Goal: Find specific page/section: Find specific page/section

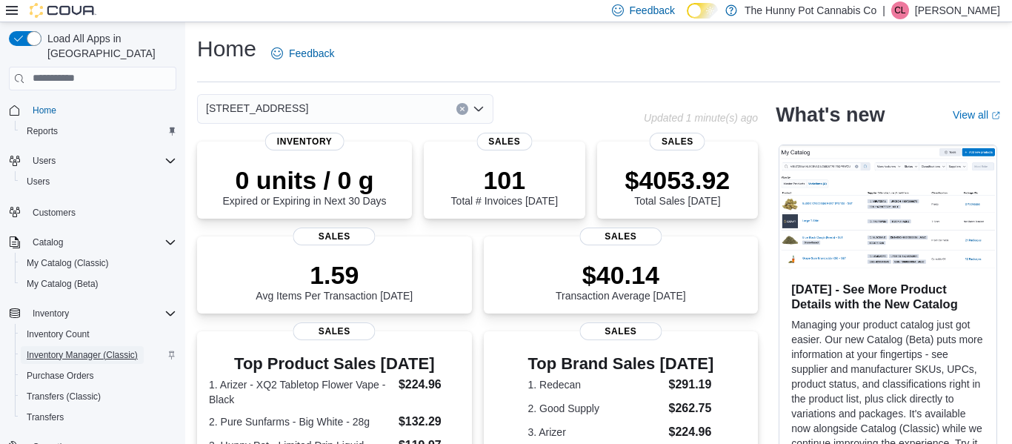
click at [116, 349] on span "Inventory Manager (Classic)" at bounding box center [82, 355] width 111 height 12
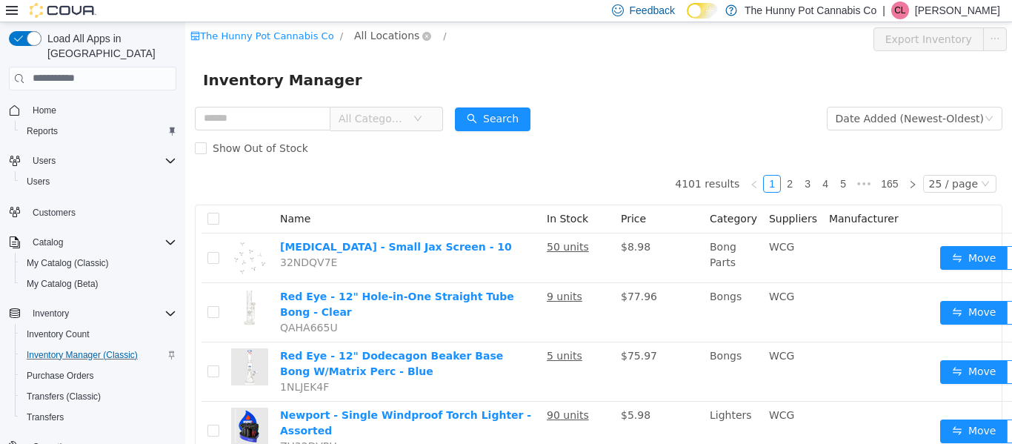
click at [364, 41] on span "All Locations" at bounding box center [386, 35] width 65 height 16
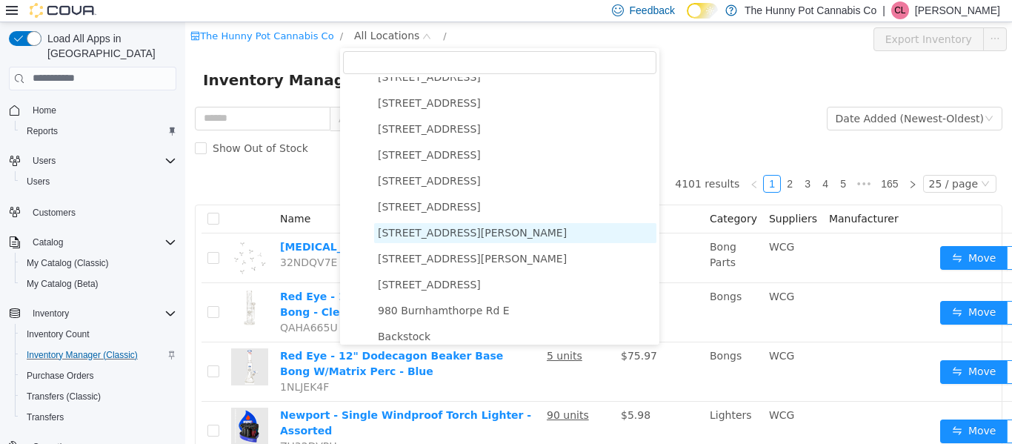
scroll to position [764, 0]
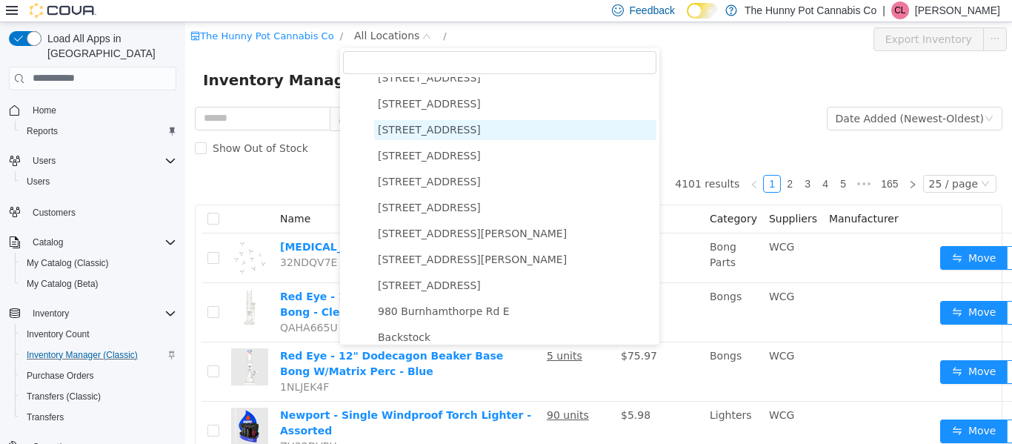
click at [423, 132] on span "[STREET_ADDRESS]" at bounding box center [429, 129] width 103 height 12
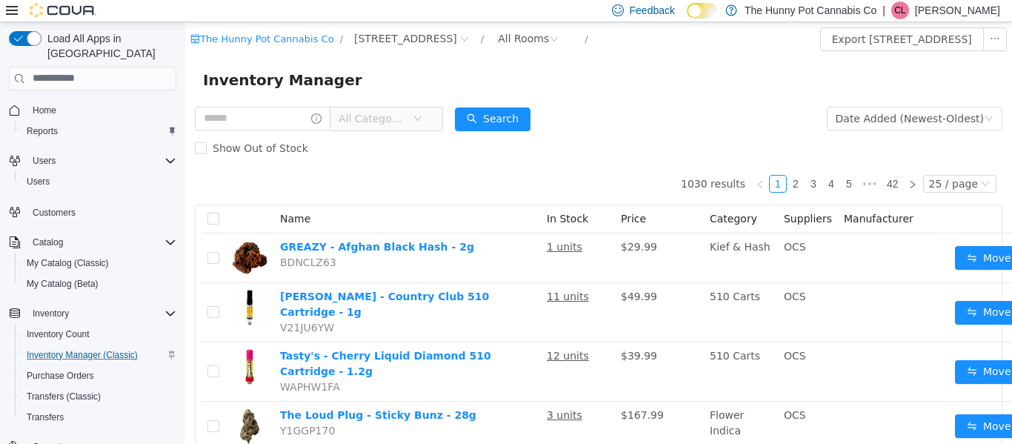
click at [575, 87] on div "Inventory Manager" at bounding box center [598, 79] width 791 height 24
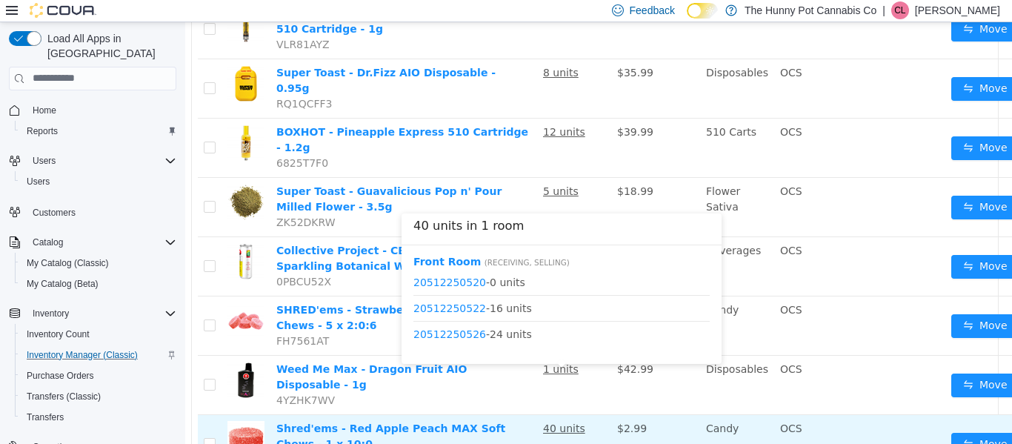
scroll to position [1206, 4]
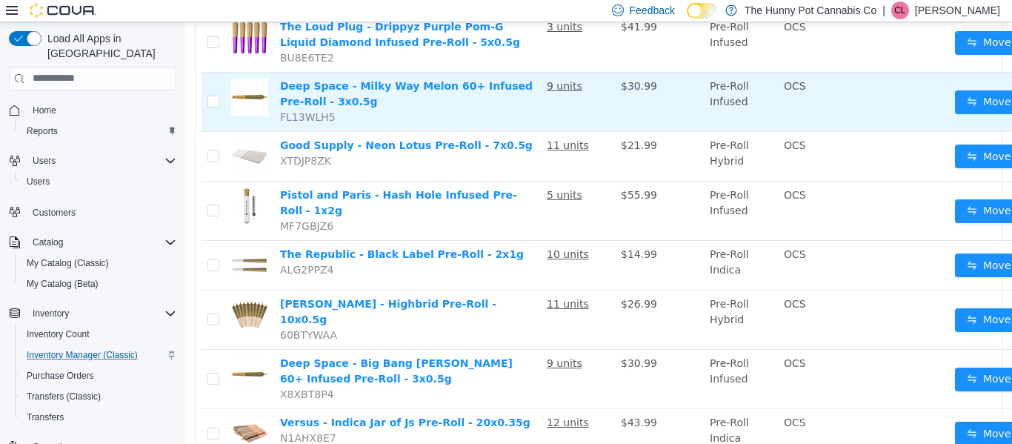
scroll to position [905, 0]
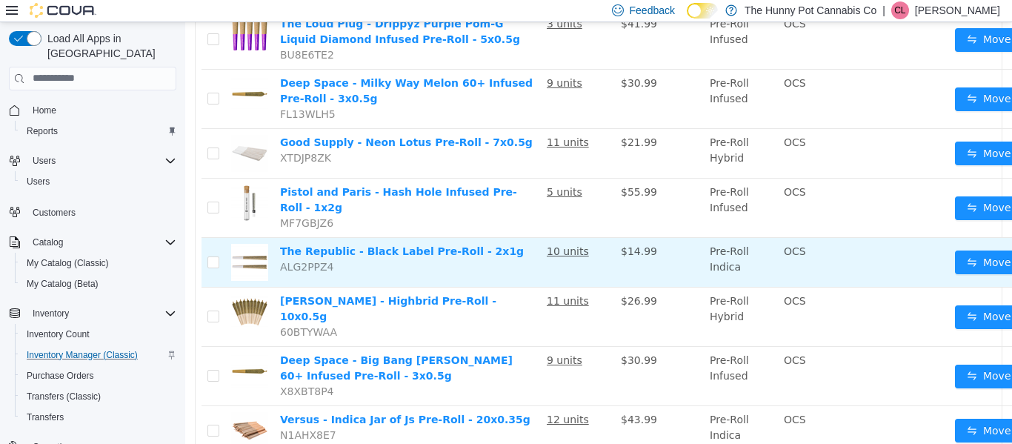
click at [554, 251] on u "10 units" at bounding box center [568, 250] width 42 height 12
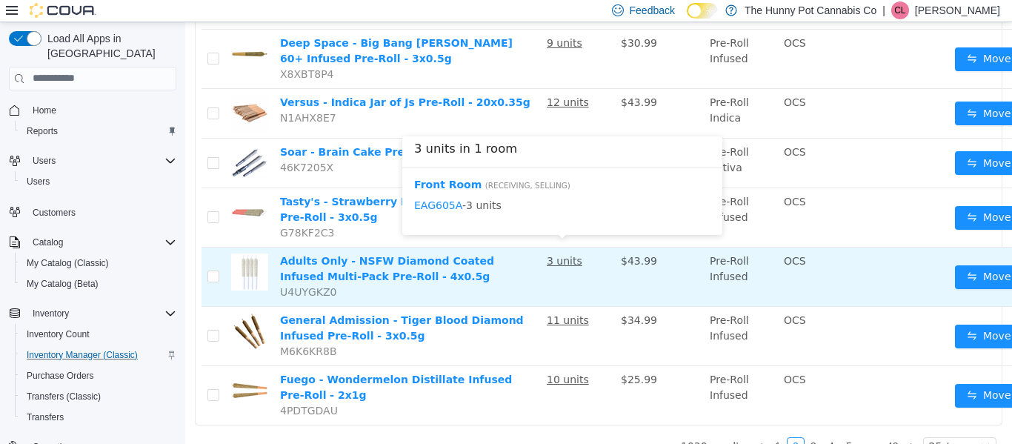
scroll to position [1235, 0]
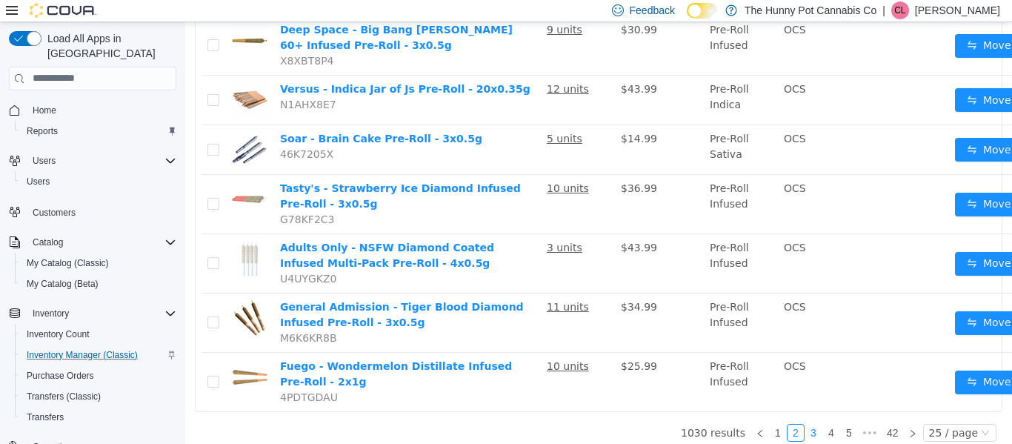
click at [821, 426] on link "3" at bounding box center [813, 432] width 16 height 16
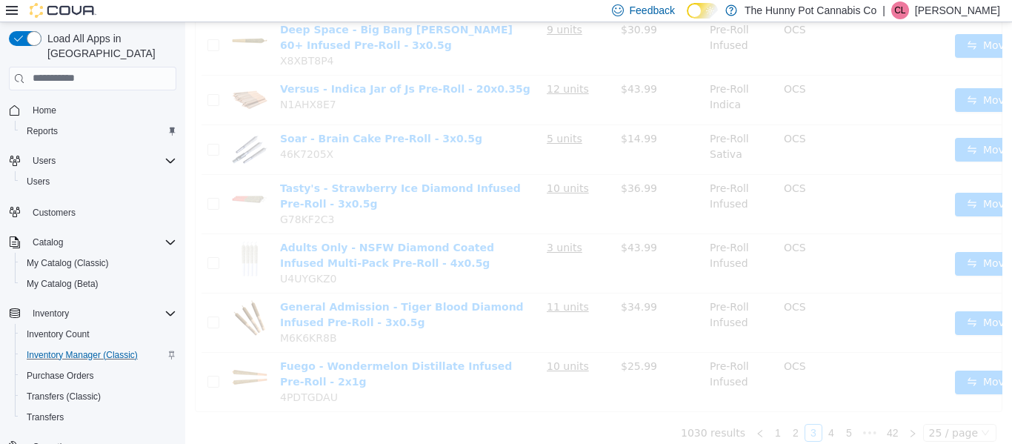
scroll to position [1158, 0]
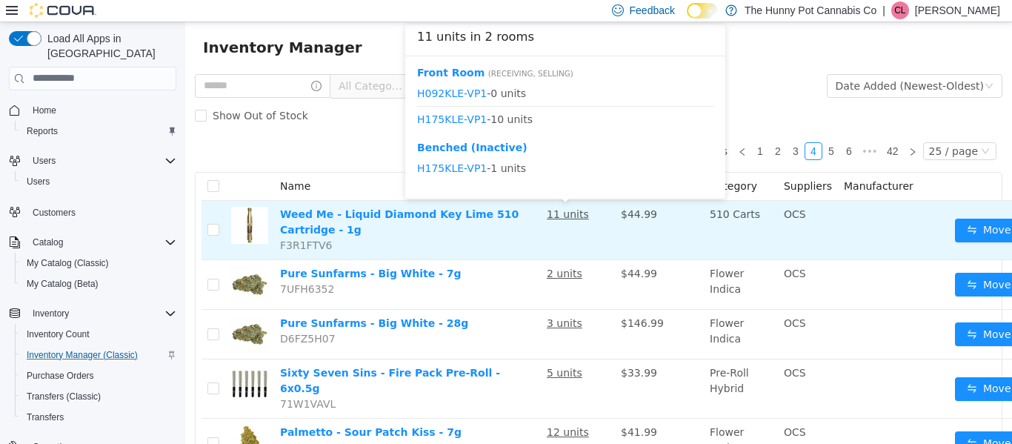
scroll to position [21, 0]
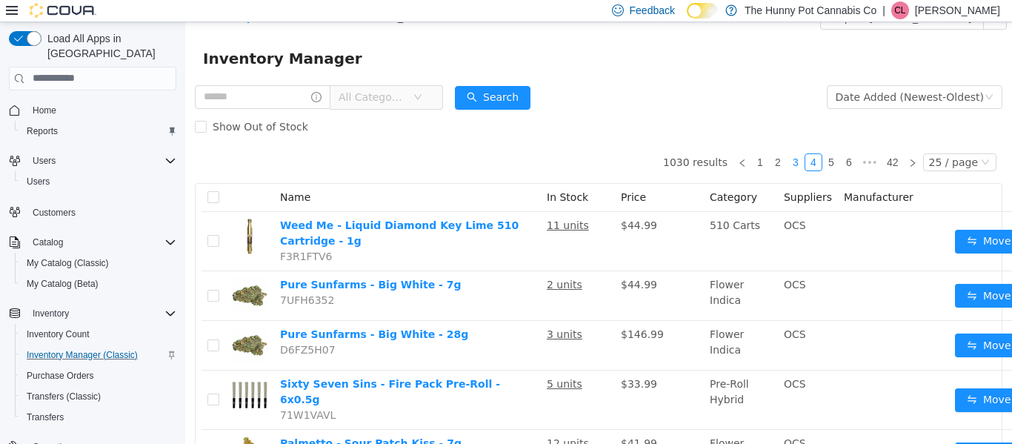
click at [801, 162] on link "3" at bounding box center [795, 161] width 16 height 16
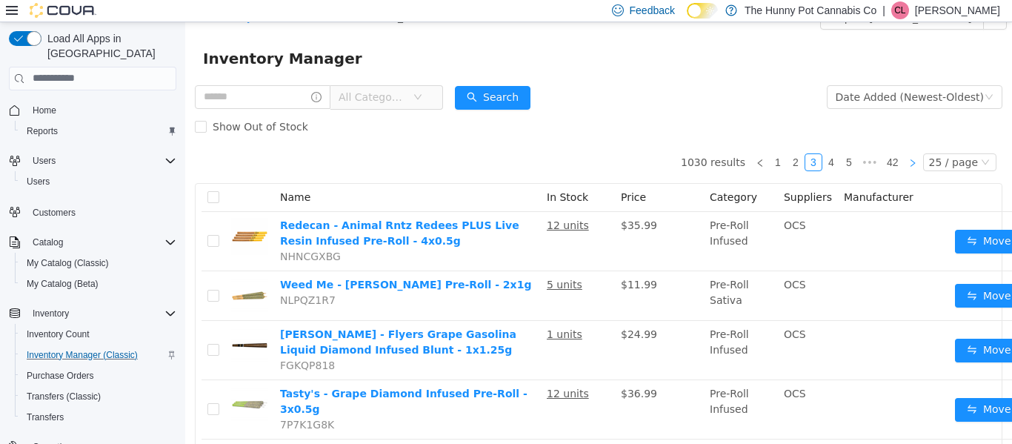
click at [911, 165] on link at bounding box center [912, 162] width 18 height 18
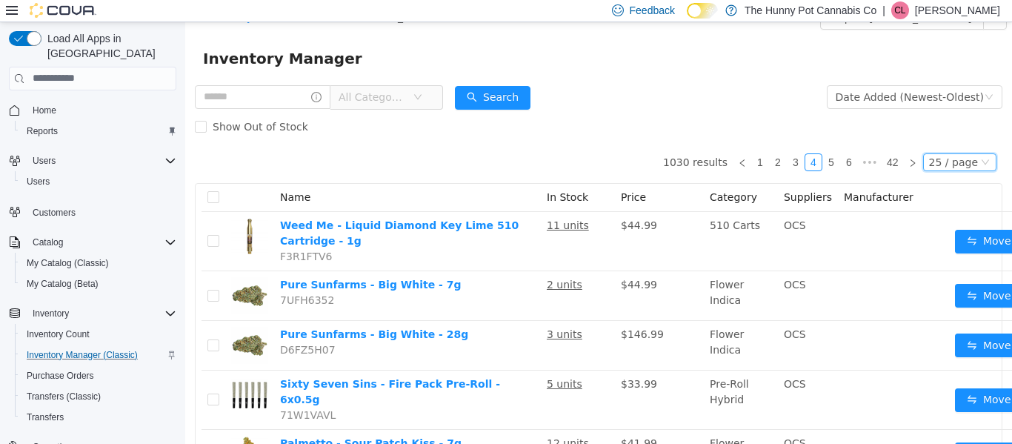
click at [967, 161] on div "25 / page" at bounding box center [953, 161] width 49 height 16
click at [959, 257] on li "50 / page" at bounding box center [963, 256] width 72 height 24
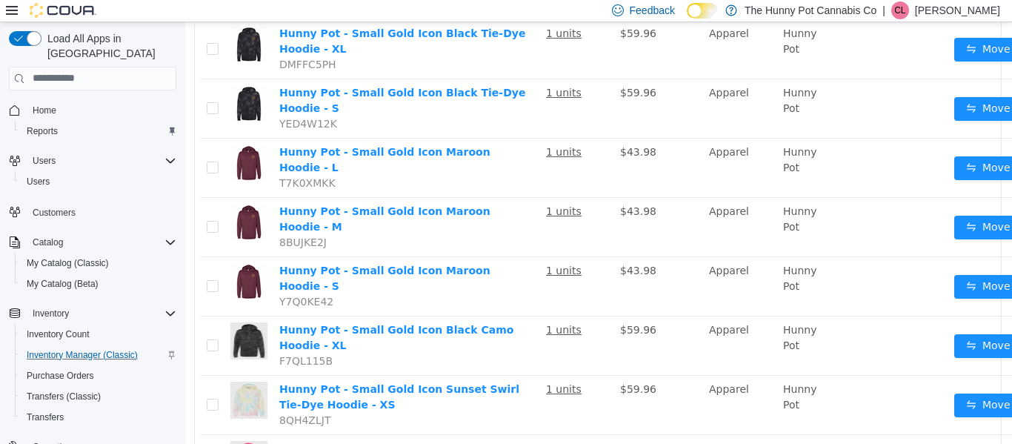
scroll to position [2501, 1]
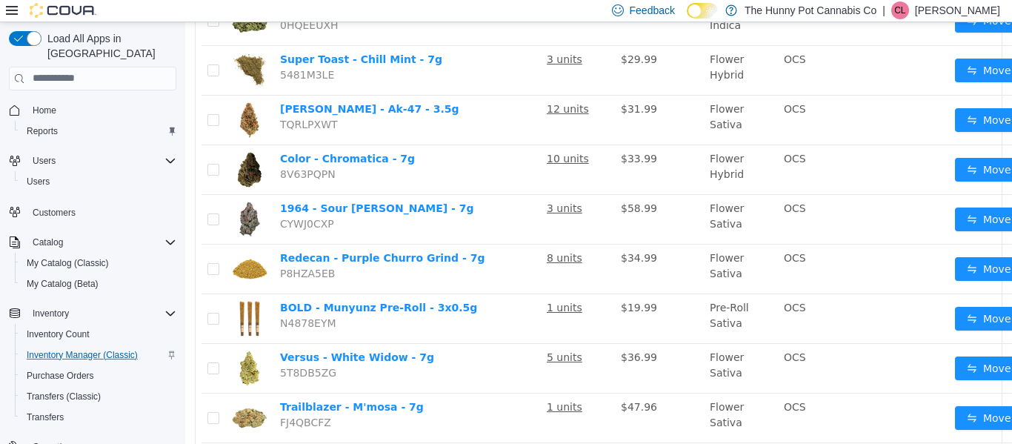
scroll to position [2456, 0]
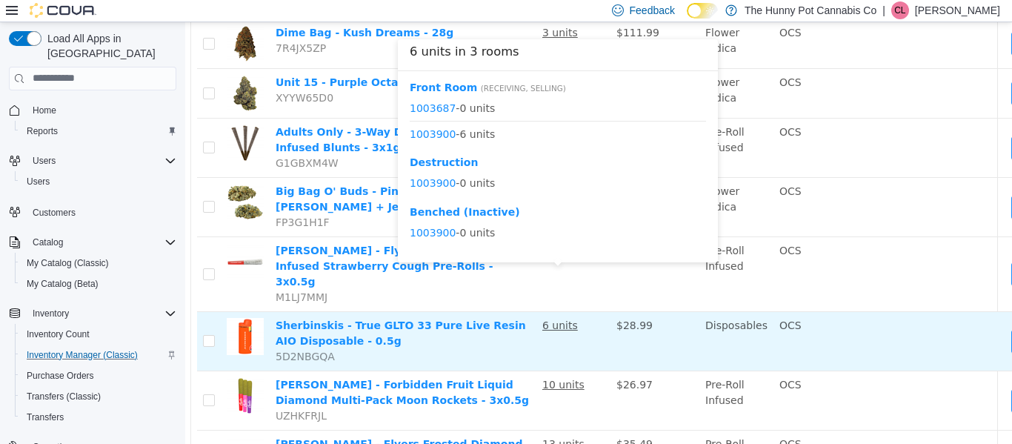
scroll to position [1443, 4]
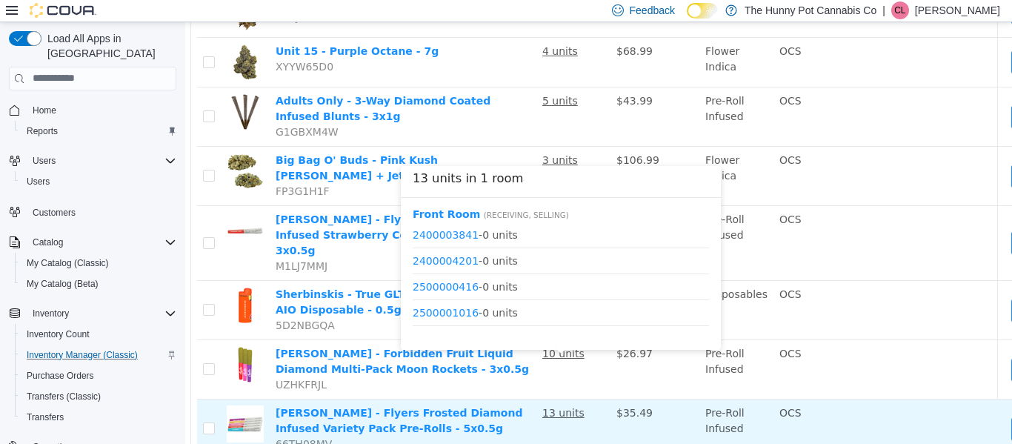
click at [557, 406] on u "13 units" at bounding box center [563, 412] width 42 height 12
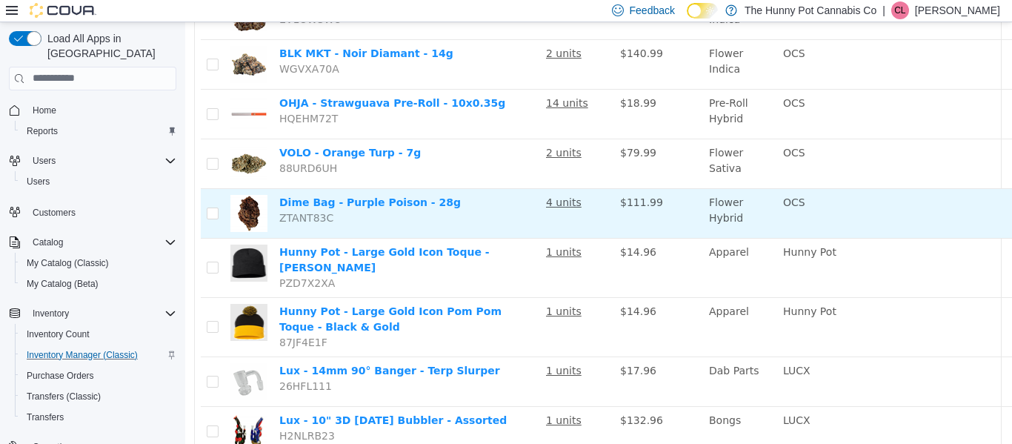
scroll to position [2553, 1]
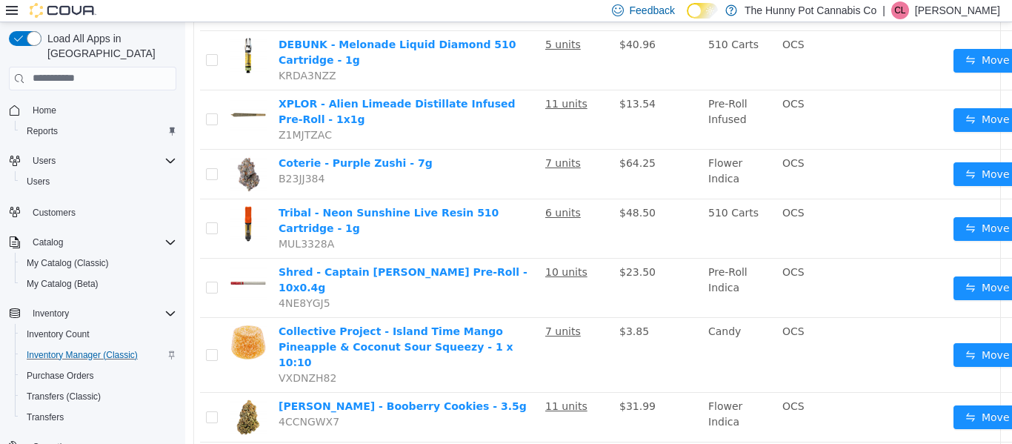
scroll to position [1186, 1]
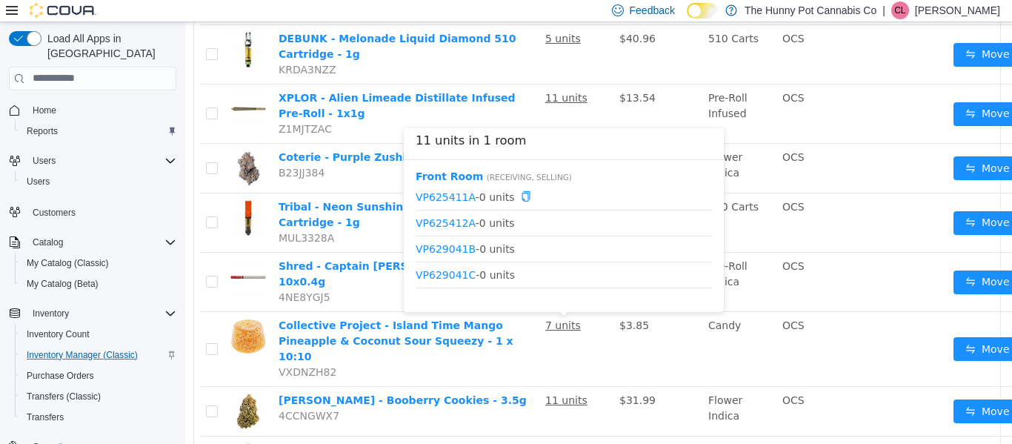
click at [573, 189] on span "VP625411A - 0 units" at bounding box center [563, 196] width 296 height 16
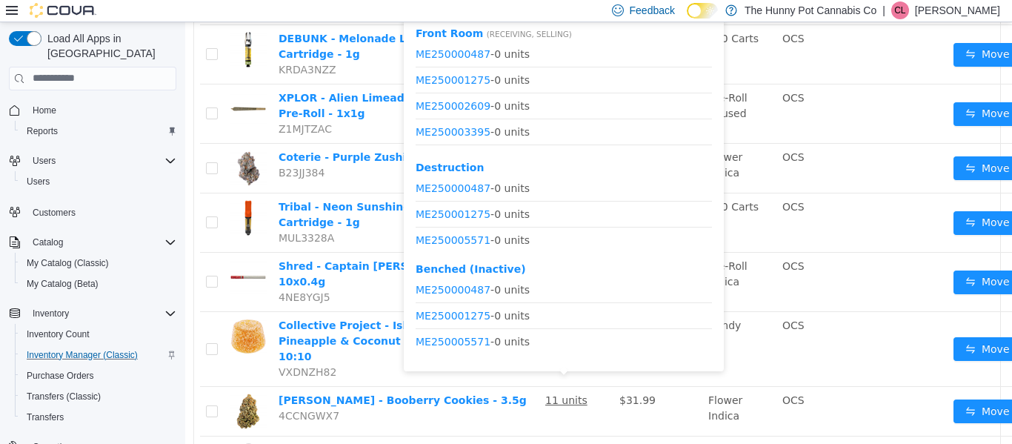
scroll to position [44, 0]
